Goal: Transaction & Acquisition: Purchase product/service

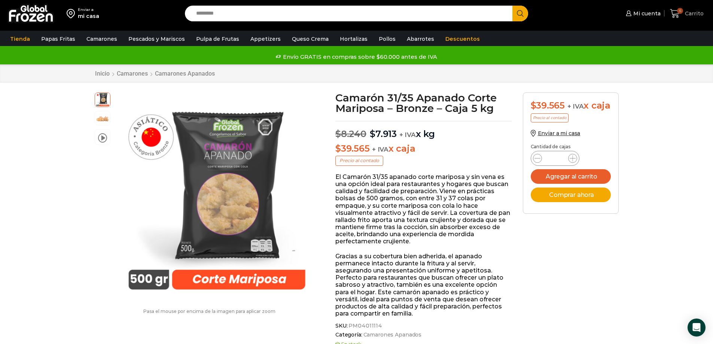
click at [675, 9] on icon at bounding box center [675, 14] width 10 height 10
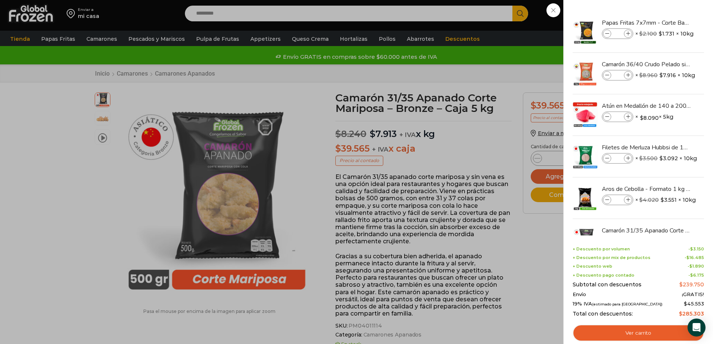
click at [668, 22] on div "6 Carrito 6 6 Shopping Cart *" at bounding box center [686, 14] width 37 height 18
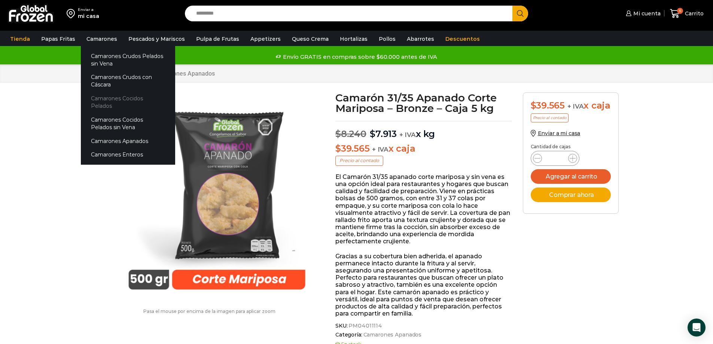
click at [98, 97] on link "Camarones Cocidos Pelados" at bounding box center [128, 102] width 94 height 21
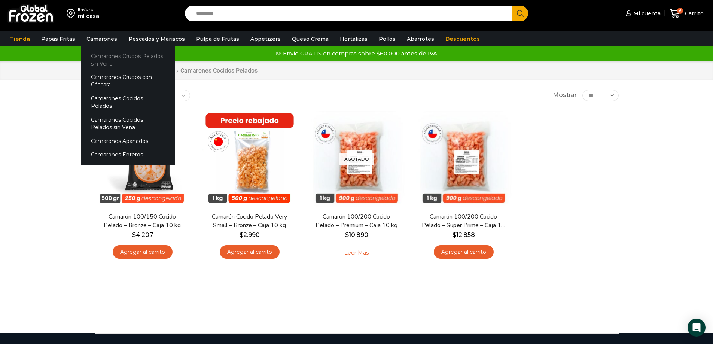
click at [98, 55] on link "Camarones Crudos Pelados sin Vena" at bounding box center [128, 59] width 94 height 21
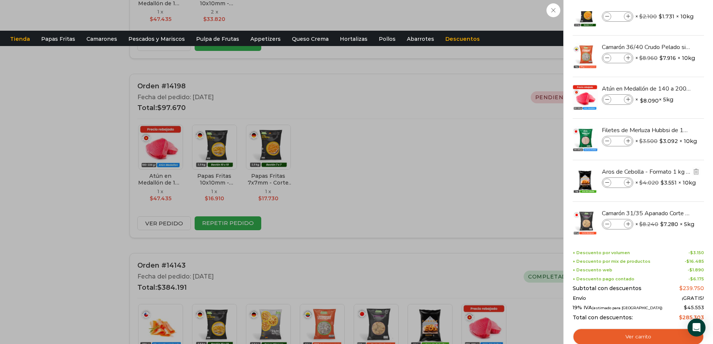
scroll to position [27, 0]
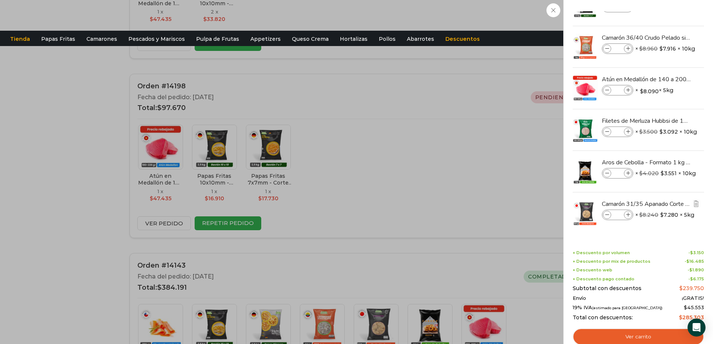
click at [605, 215] on icon at bounding box center [607, 215] width 4 height 4
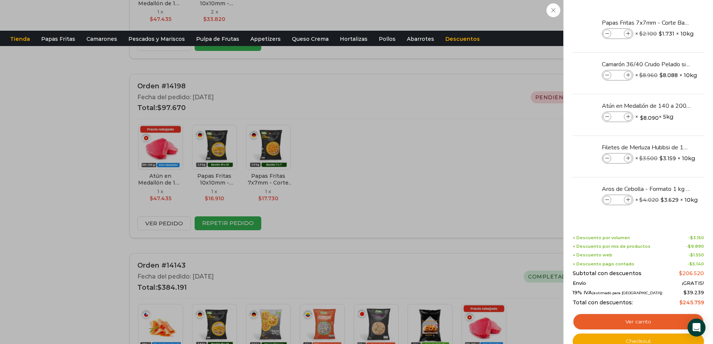
scroll to position [0, 0]
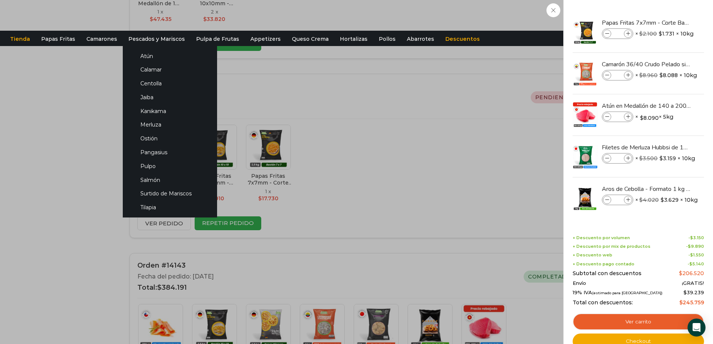
click at [123, 42] on li "Pescados y Mariscos Atún Calamar Centolla Jaiba Kanikama Merluza Ostión Pangasi…" at bounding box center [157, 39] width 68 height 14
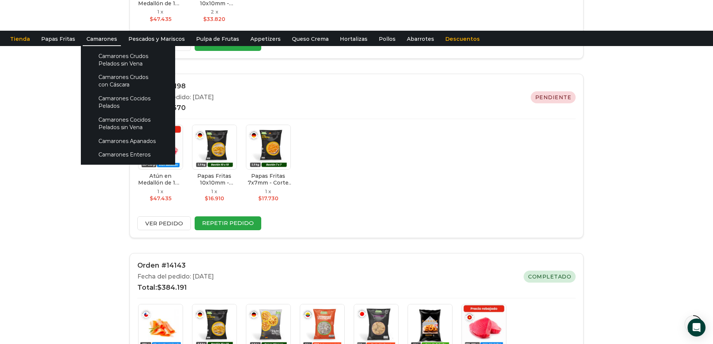
click at [92, 37] on link "Camarones" at bounding box center [102, 39] width 38 height 14
click at [107, 61] on link "Camarones Crudos Pelados sin Vena" at bounding box center [127, 59] width 79 height 21
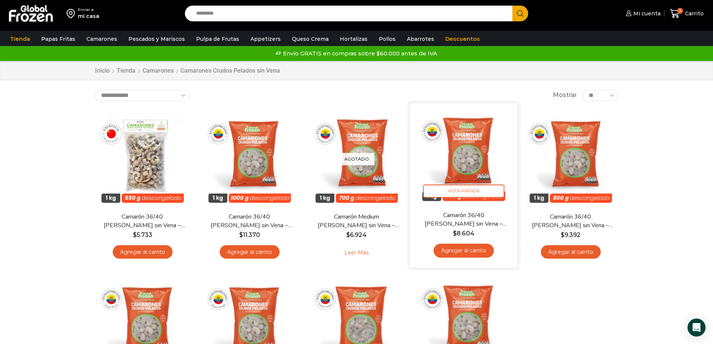
click at [461, 249] on link "Agregar al carrito" at bounding box center [464, 251] width 60 height 14
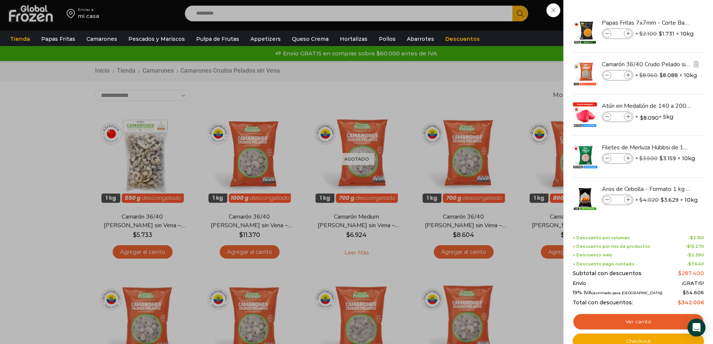
click at [606, 75] on icon at bounding box center [607, 75] width 4 height 4
type input "*"
click at [643, 213] on li "Aros de Cebolla - Formato 1 kg - Caja 10 kg Aros de Cebolla - Formato 1 kg - Ca…" at bounding box center [638, 197] width 133 height 41
click at [668, 22] on div "5 Carrito 5 5 Shopping Cart *" at bounding box center [686, 14] width 37 height 18
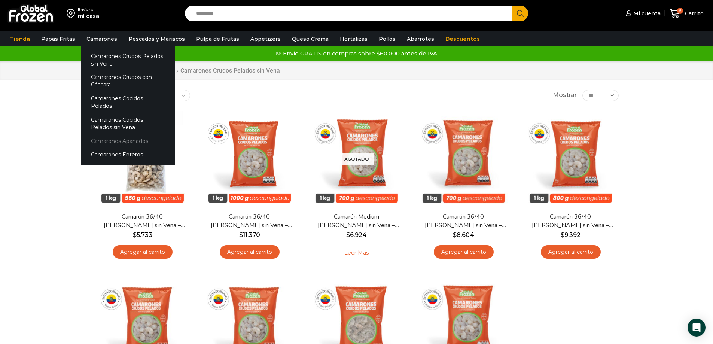
click at [106, 134] on link "Camarones Apanados" at bounding box center [128, 141] width 94 height 14
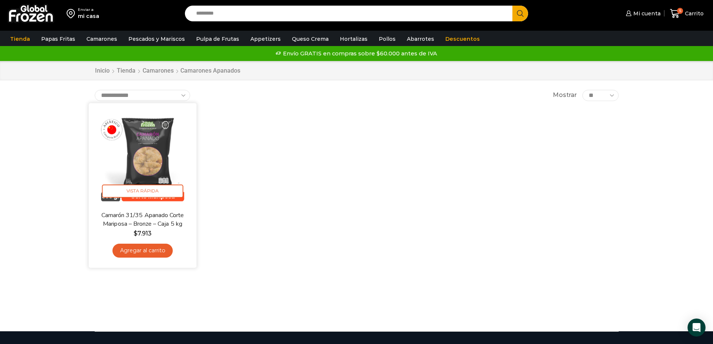
click at [135, 244] on link "Agregar al carrito" at bounding box center [142, 251] width 60 height 14
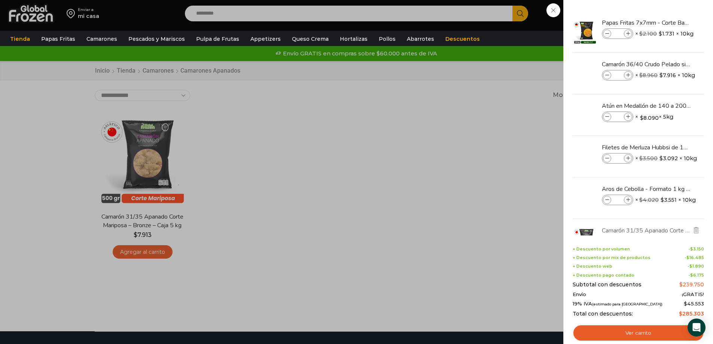
scroll to position [30, 0]
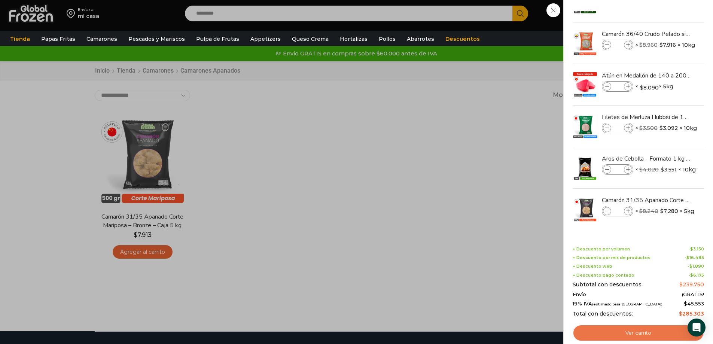
click at [628, 333] on link "Ver carrito" at bounding box center [638, 333] width 131 height 17
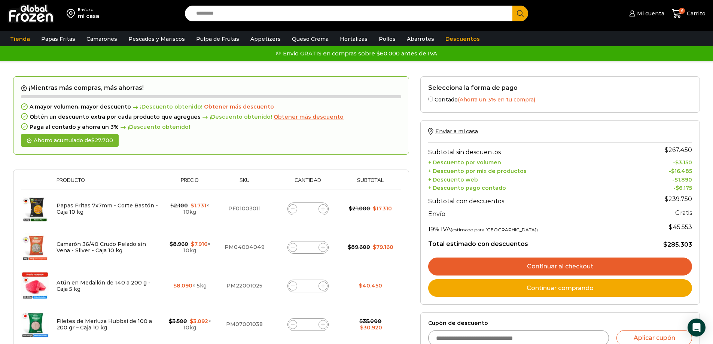
click at [576, 265] on link "Continuar al checkout" at bounding box center [560, 267] width 264 height 18
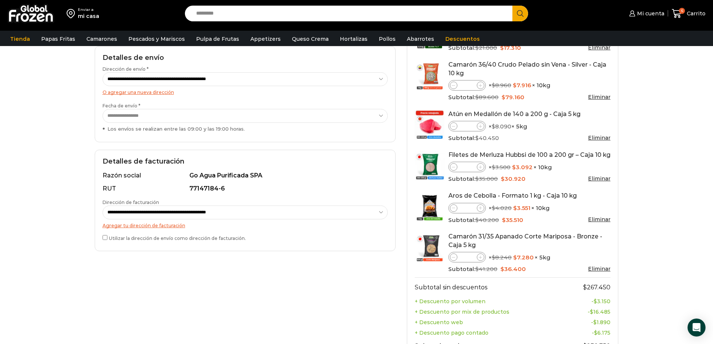
scroll to position [374, 0]
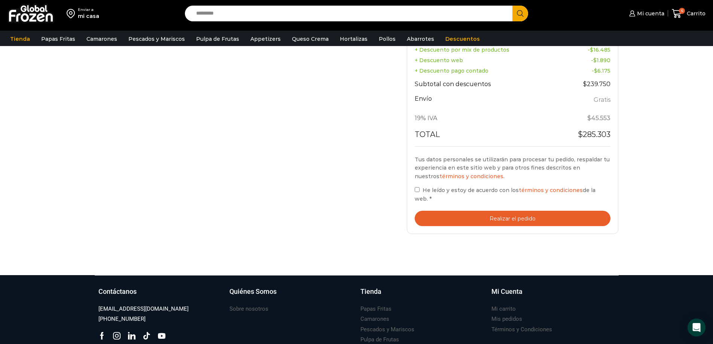
click at [415, 194] on label "He leído y estoy de acuerdo con los términos y condiciones de la web. *" at bounding box center [513, 194] width 196 height 17
click at [477, 211] on button "Realizar el pedido" at bounding box center [513, 218] width 196 height 15
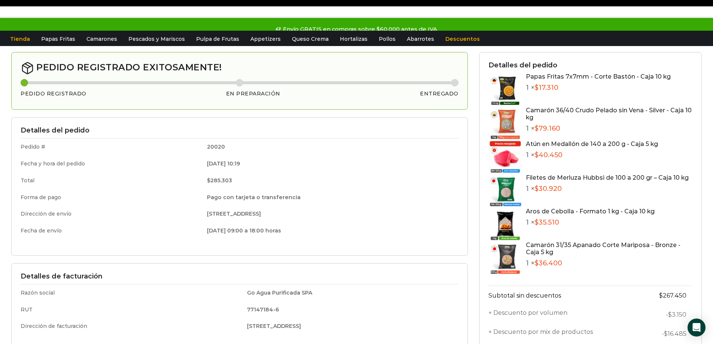
scroll to position [37, 0]
